Goal: Navigation & Orientation: Find specific page/section

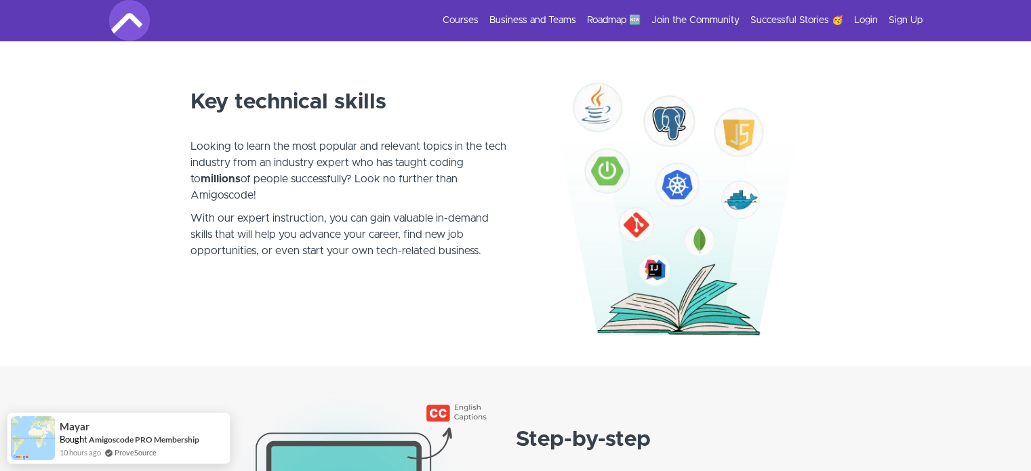
scroll to position [745, 0]
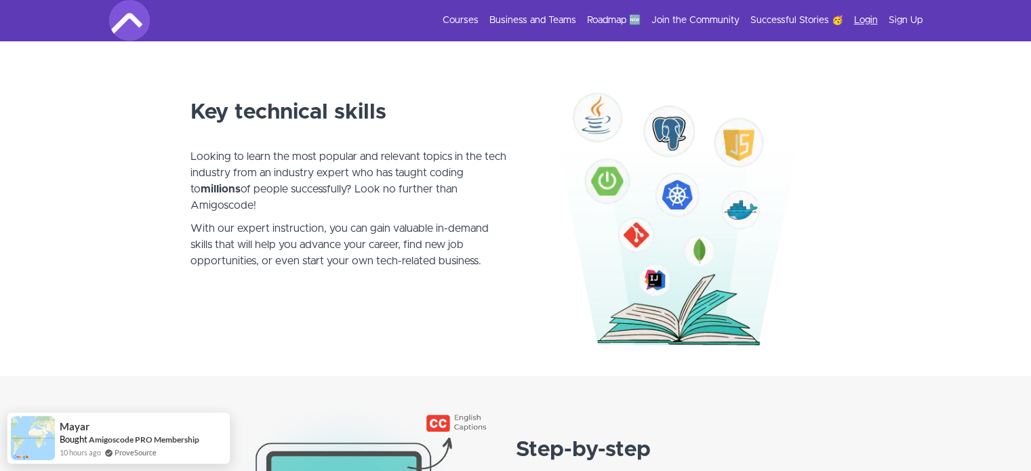
click at [871, 20] on link "Login" at bounding box center [866, 21] width 24 height 14
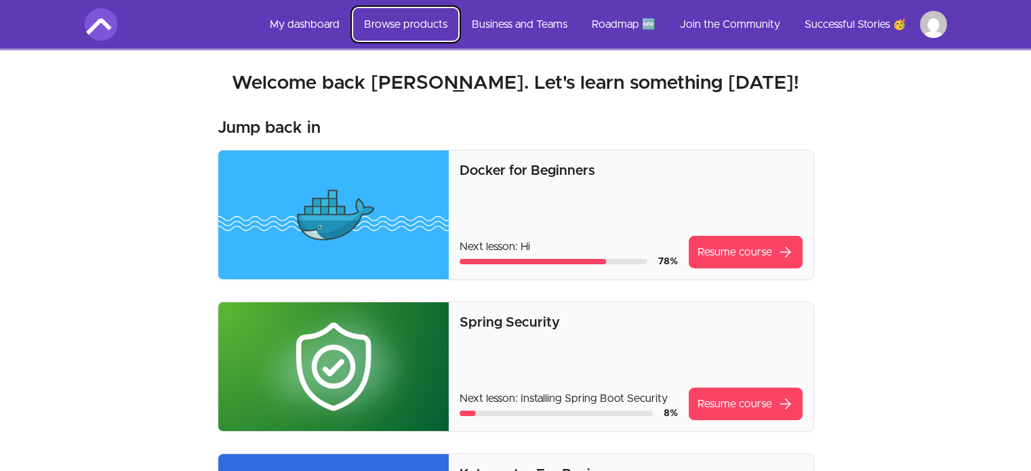
click at [428, 28] on link "Browse products" at bounding box center [405, 24] width 105 height 33
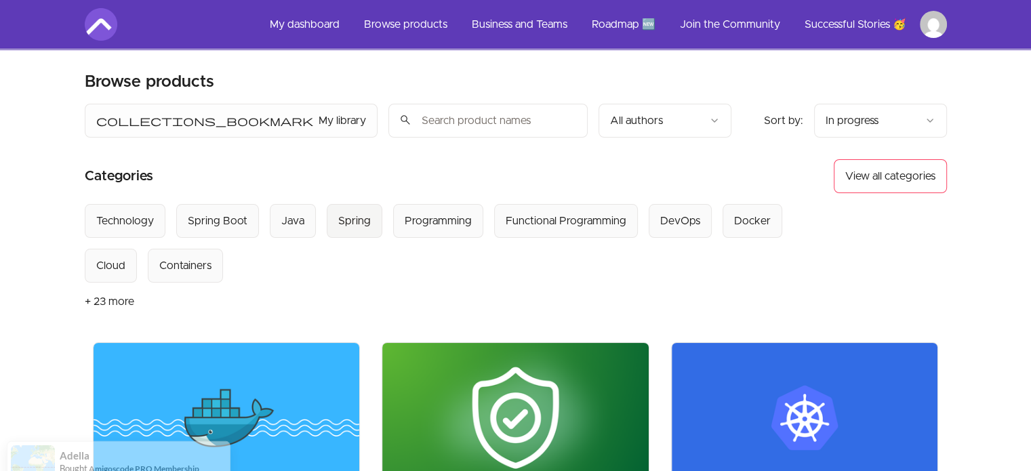
click at [350, 221] on div "Spring" at bounding box center [354, 221] width 33 height 16
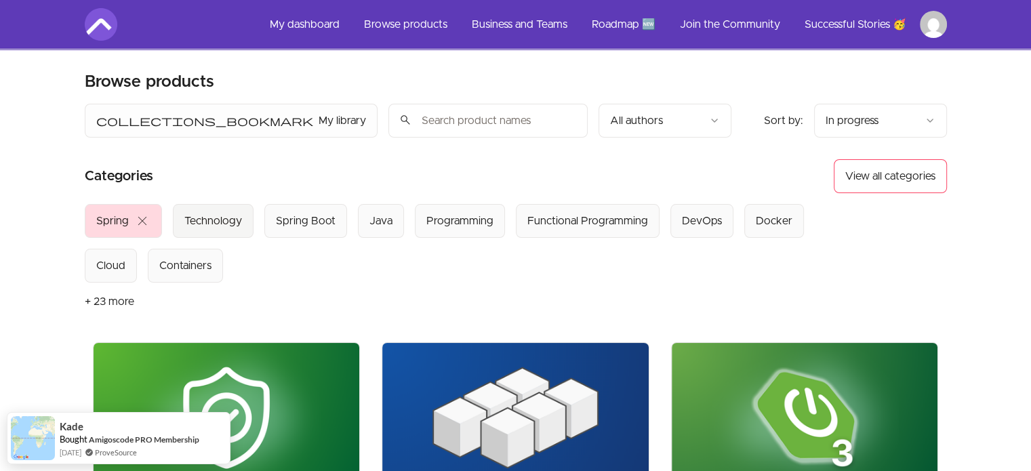
click at [230, 226] on div "Technology" at bounding box center [213, 221] width 58 height 16
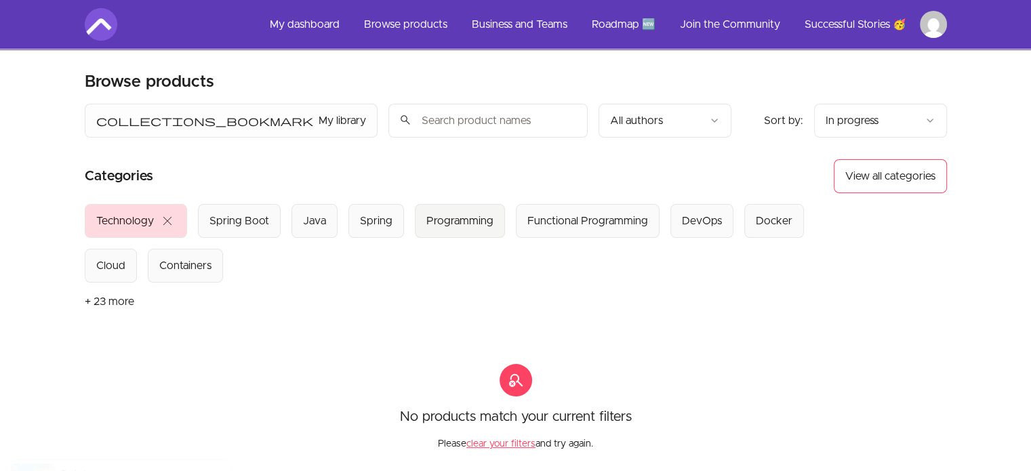
click at [480, 220] on div "Programming" at bounding box center [459, 221] width 67 height 16
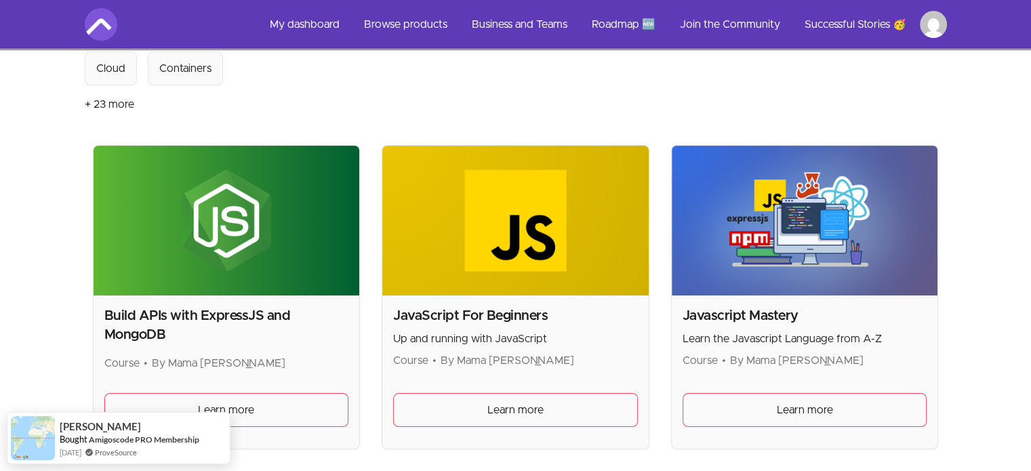
scroll to position [203, 0]
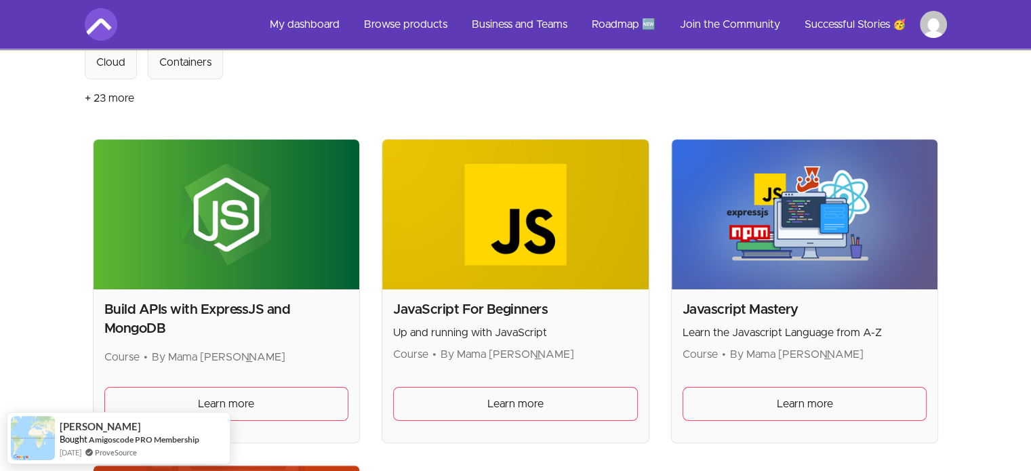
click at [123, 102] on button "+ 23 more" at bounding box center [109, 98] width 49 height 38
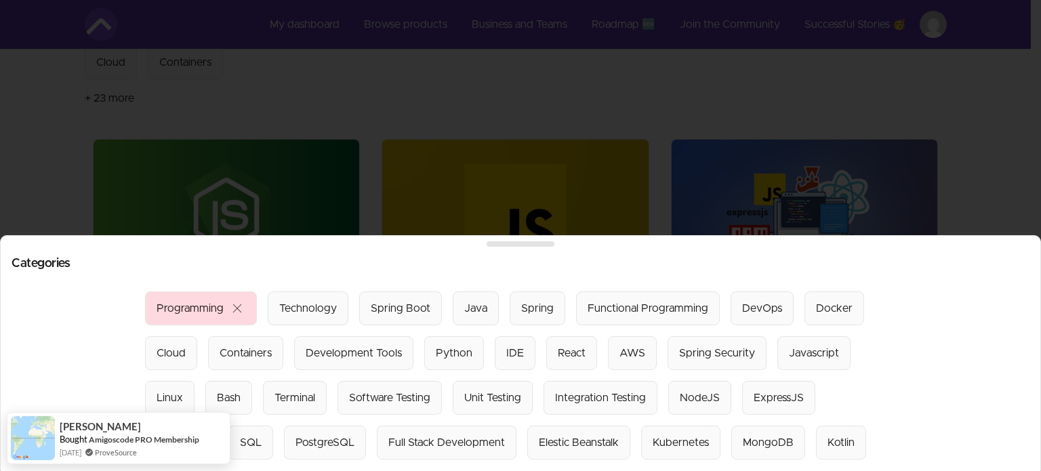
click at [949, 162] on div at bounding box center [520, 235] width 1041 height 471
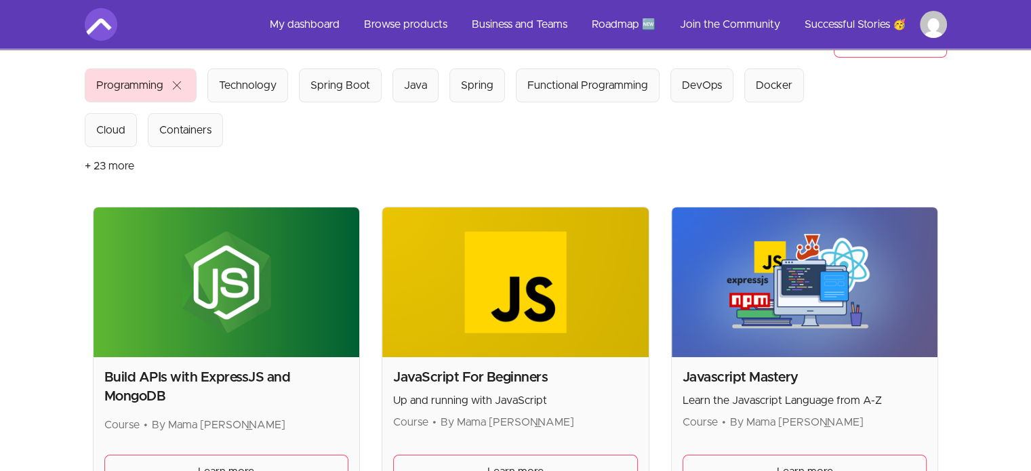
scroll to position [0, 0]
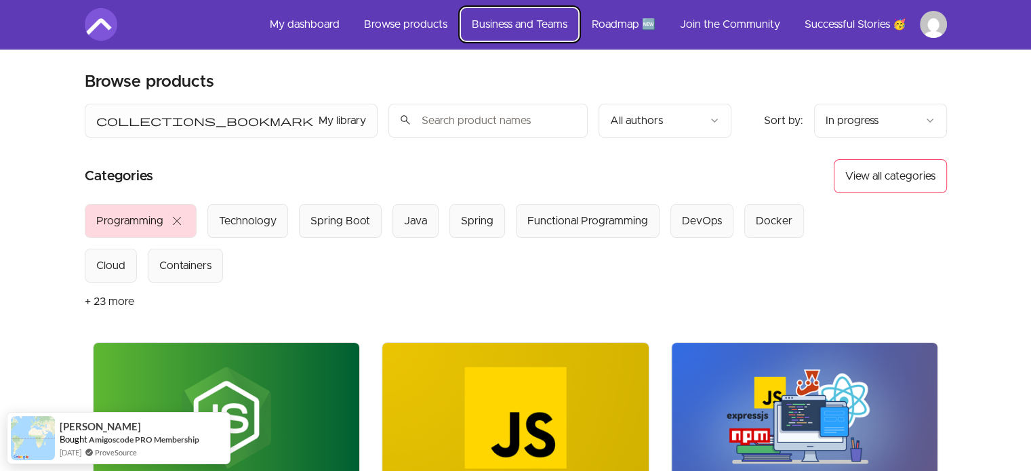
click at [570, 26] on link "Business and Teams" at bounding box center [519, 24] width 117 height 33
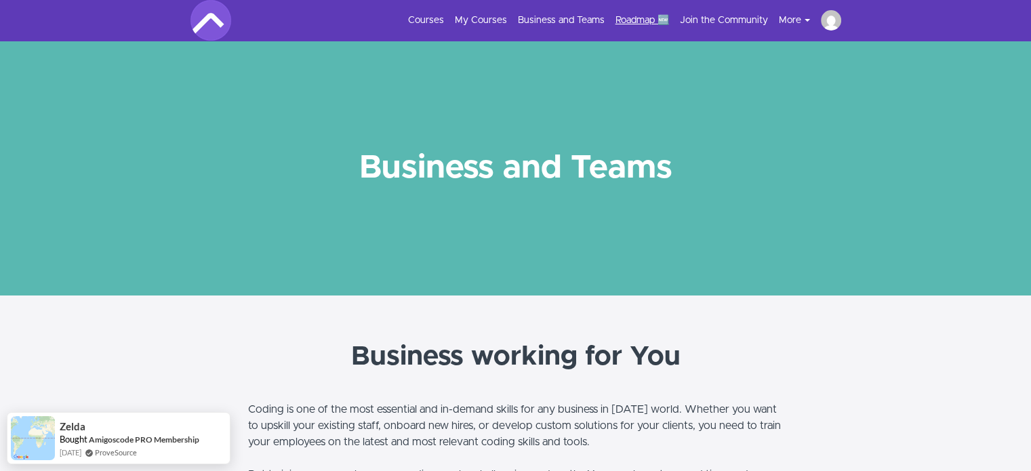
click at [648, 20] on link "Roadmap 🆕" at bounding box center [642, 21] width 54 height 14
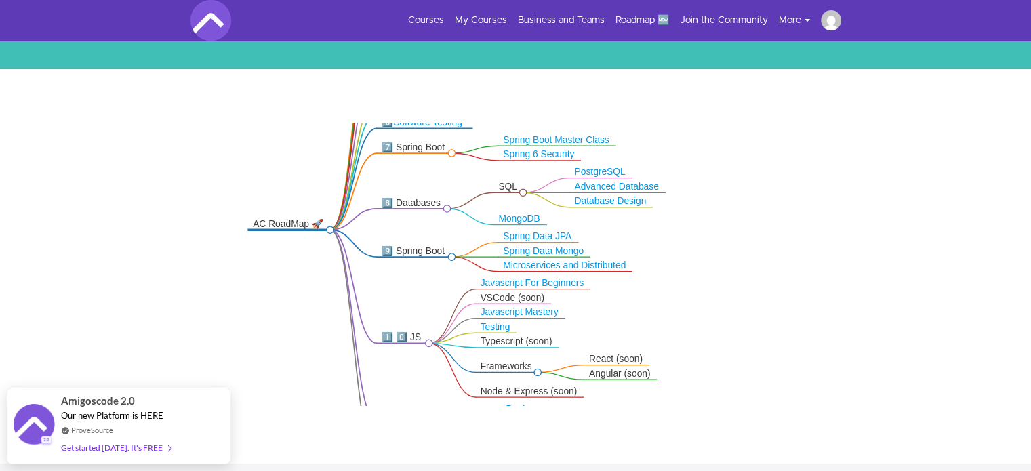
scroll to position [27, 0]
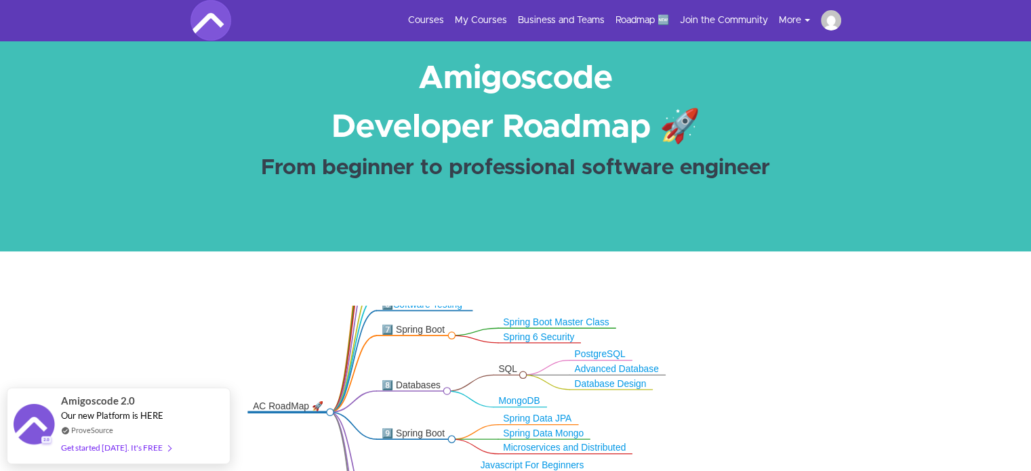
click at [825, 18] on img at bounding box center [831, 20] width 20 height 20
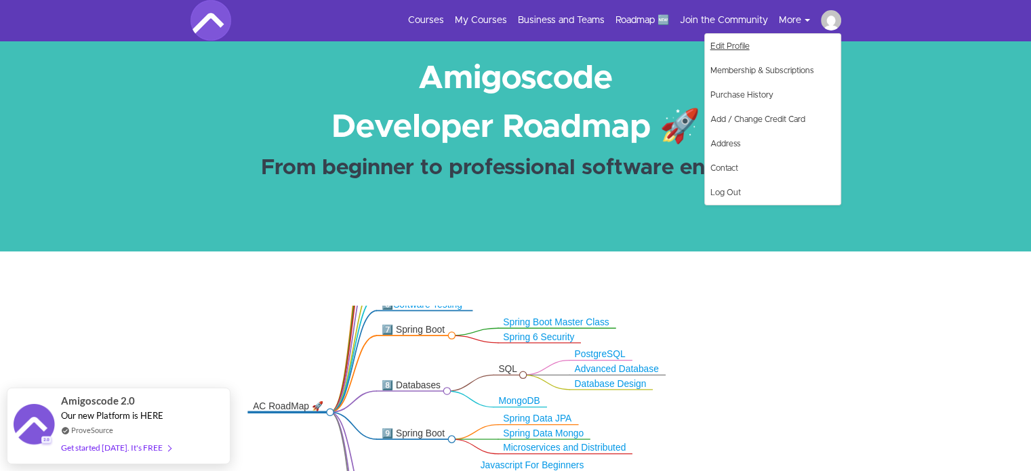
click at [740, 47] on link "Edit Profile" at bounding box center [773, 46] width 136 height 24
